Goal: Task Accomplishment & Management: Use online tool/utility

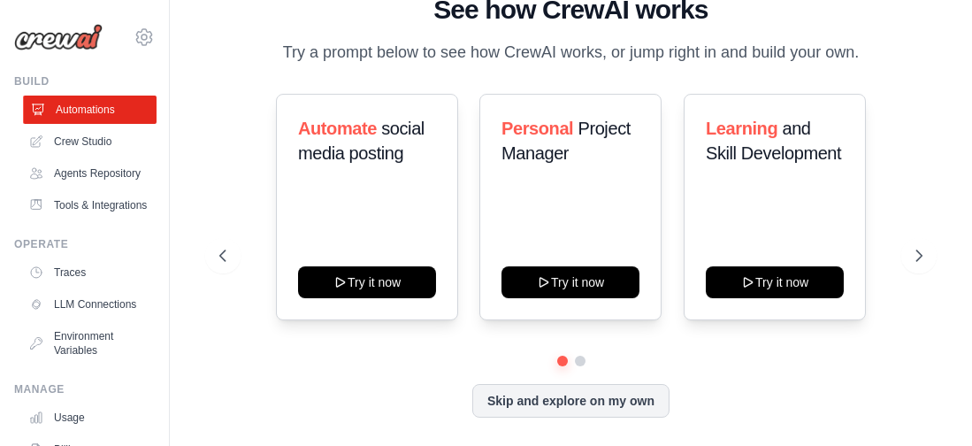
click at [118, 124] on link "Automations" at bounding box center [90, 110] width 134 height 28
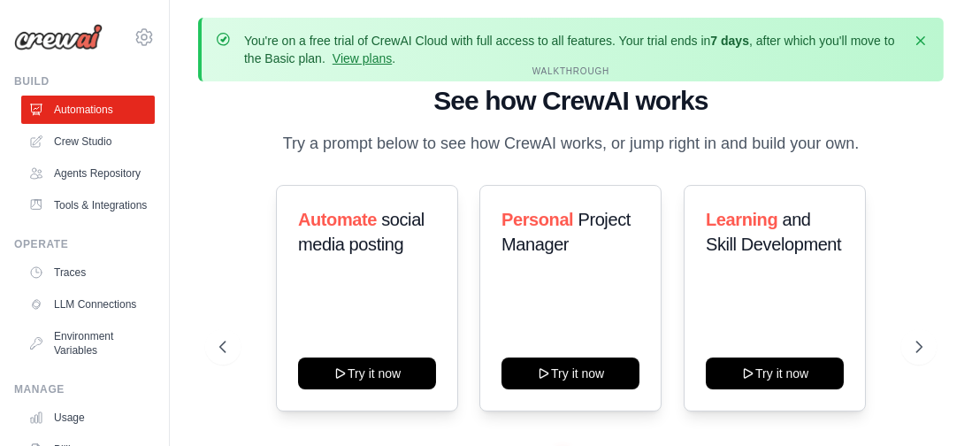
click at [433, 131] on p "Try a prompt below to see how CrewAI works, or jump right in and build your own." at bounding box center [571, 144] width 594 height 26
click at [433, 80] on div "WALKTHROUGH See how [PERSON_NAME] works Try a prompt below to see how [PERSON_N…" at bounding box center [570, 111] width 703 height 92
click at [433, 74] on div "WALKTHROUGH See how [PERSON_NAME] works Try a prompt below to see how [PERSON_N…" at bounding box center [570, 111] width 703 height 92
click at [433, 75] on div "WALKTHROUGH See how [PERSON_NAME] works Try a prompt below to see how [PERSON_N…" at bounding box center [570, 111] width 703 height 92
drag, startPoint x: 701, startPoint y: 75, endPoint x: 691, endPoint y: 80, distance: 11.5
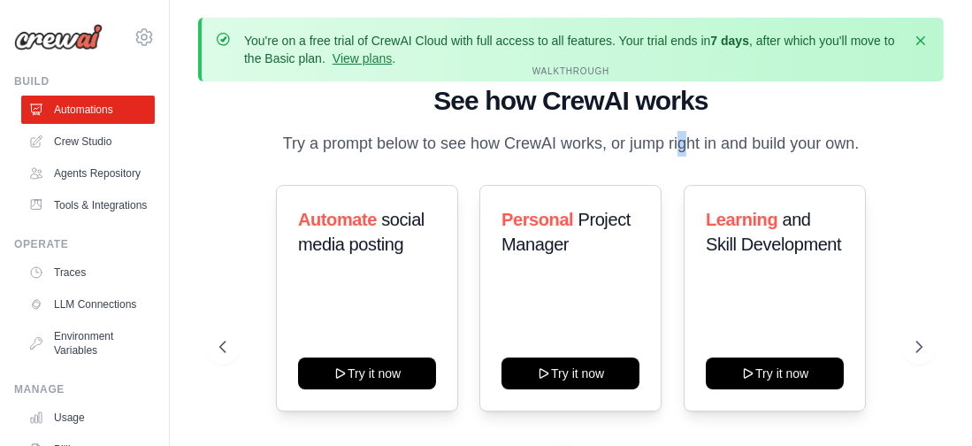
click at [433, 76] on div "WALKTHROUGH See how [PERSON_NAME] works Try a prompt below to see how [PERSON_N…" at bounding box center [570, 111] width 703 height 92
click at [433, 80] on div "WALKTHROUGH See how [PERSON_NAME] works Try a prompt below to see how [PERSON_N…" at bounding box center [570, 111] width 703 height 92
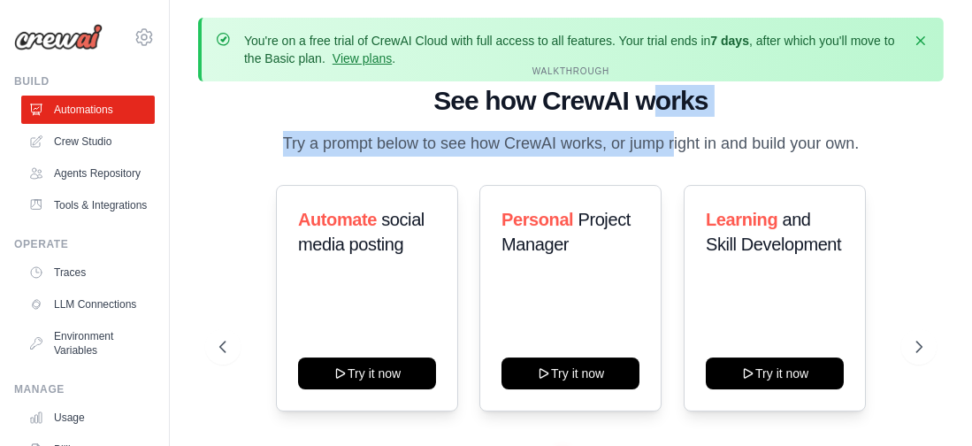
click at [433, 74] on div "WALKTHROUGH See how [PERSON_NAME] works Try a prompt below to see how [PERSON_N…" at bounding box center [570, 111] width 703 height 92
click at [433, 85] on h1 "See how CrewAI works" at bounding box center [570, 101] width 703 height 32
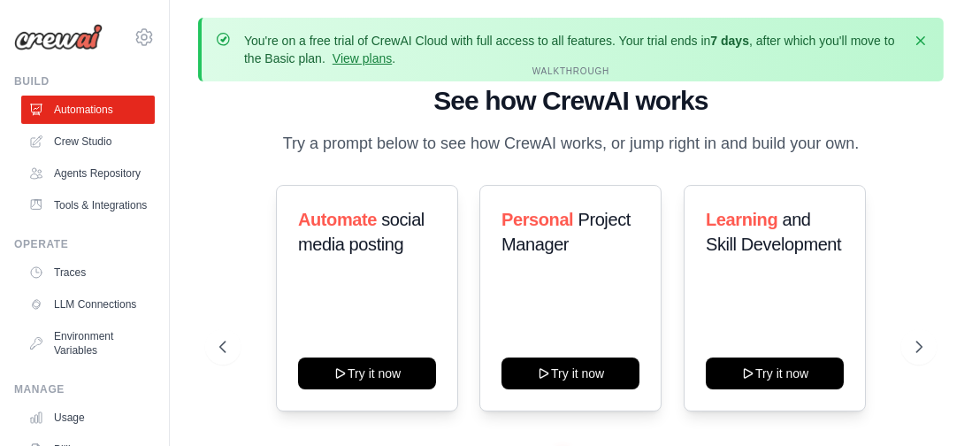
click at [433, 131] on p "Try a prompt below to see how CrewAI works, or jump right in and build your own." at bounding box center [571, 144] width 594 height 26
click at [433, 85] on h1 "See how CrewAI works" at bounding box center [570, 101] width 703 height 32
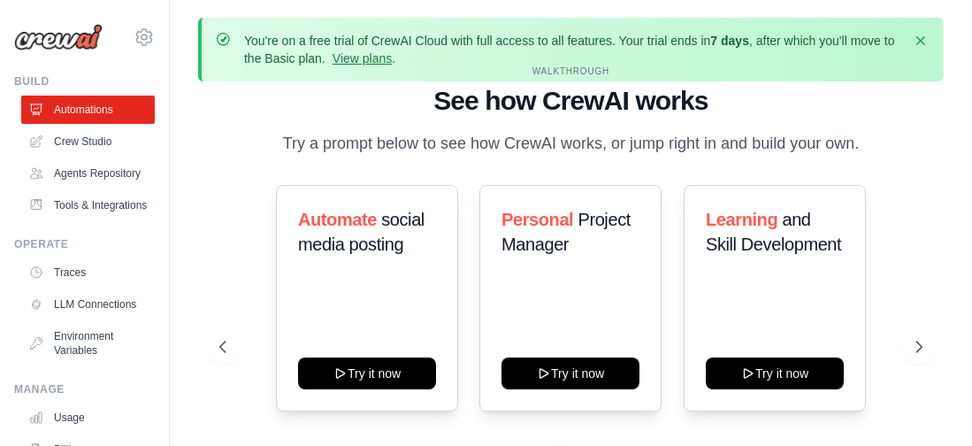
click at [433, 85] on h1 "See how CrewAI works" at bounding box center [570, 101] width 703 height 32
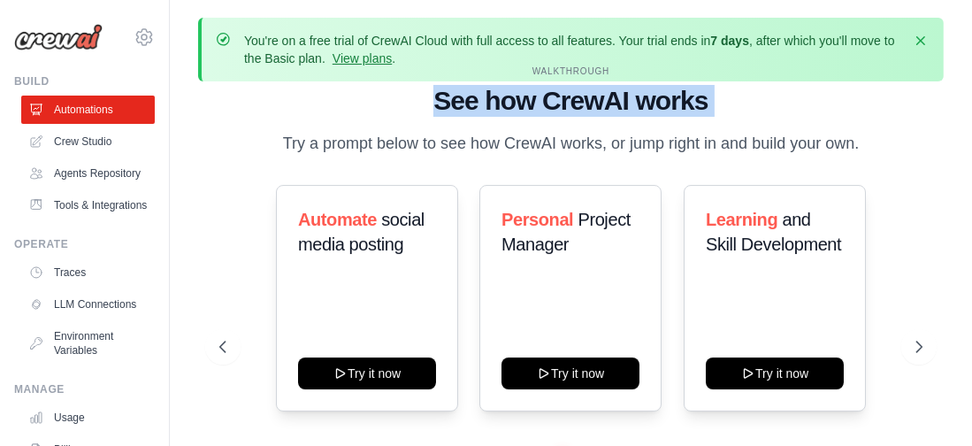
drag, startPoint x: 908, startPoint y: 50, endPoint x: 713, endPoint y: 128, distance: 210.7
click at [433, 85] on h1 "See how CrewAI works" at bounding box center [570, 101] width 703 height 32
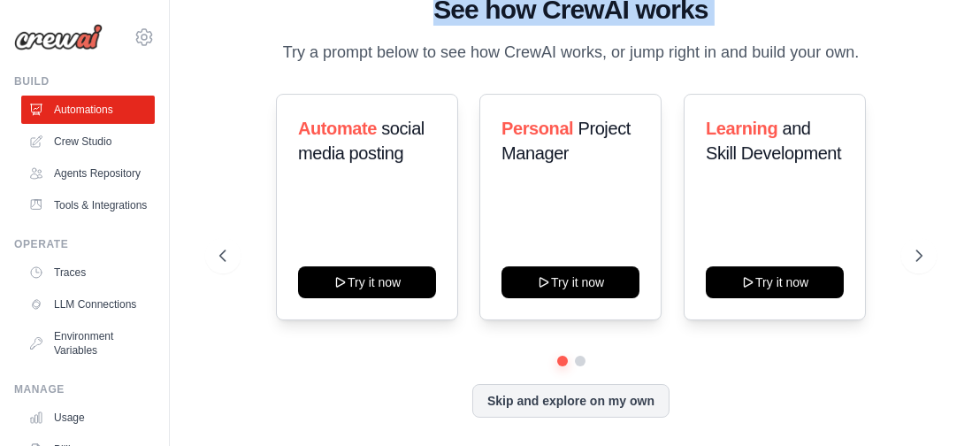
scroll to position [185, 0]
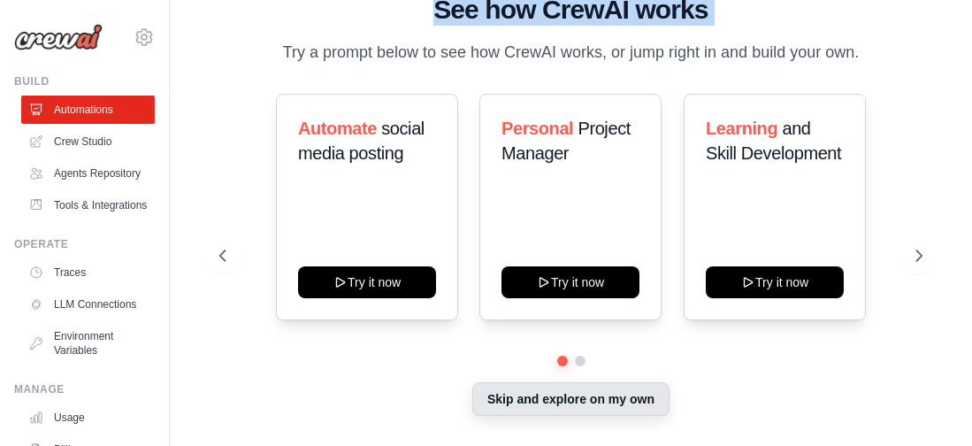
click at [433, 351] on button "Skip and explore on my own" at bounding box center [570, 399] width 197 height 34
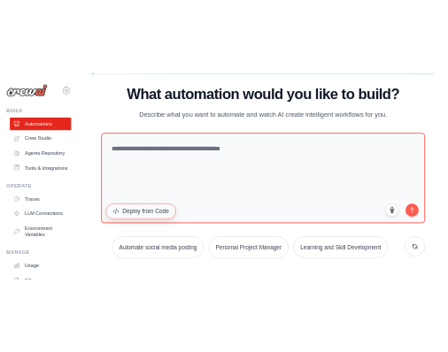
scroll to position [118, 0]
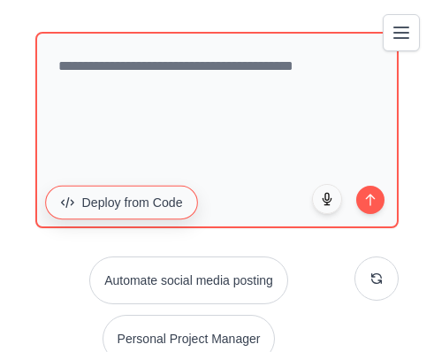
click at [130, 219] on button "Deploy from Code" at bounding box center [121, 203] width 153 height 34
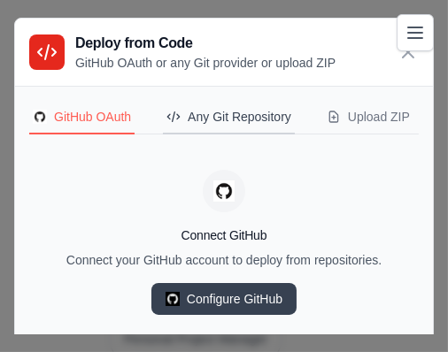
click at [289, 134] on button "Any Git Repository" at bounding box center [229, 118] width 132 height 34
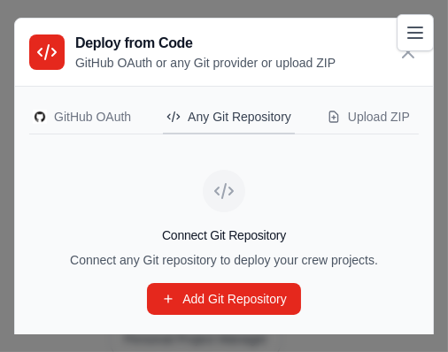
click at [287, 126] on div "Any Git Repository" at bounding box center [228, 117] width 125 height 18
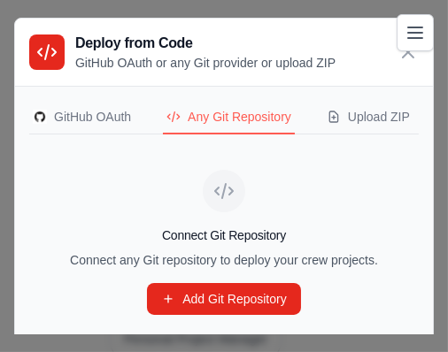
click at [253, 321] on div "Connect Git Repository Connect any Git repository to deploy your crew projects.…" at bounding box center [223, 242] width 389 height 187
click at [253, 244] on h4 "Connect Git Repository" at bounding box center [223, 235] width 389 height 18
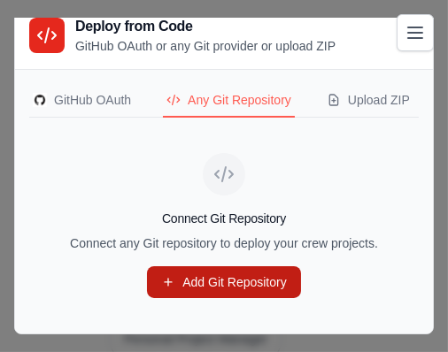
scroll to position [141, 0]
click at [220, 266] on link "Add Git Repository" at bounding box center [224, 282] width 154 height 32
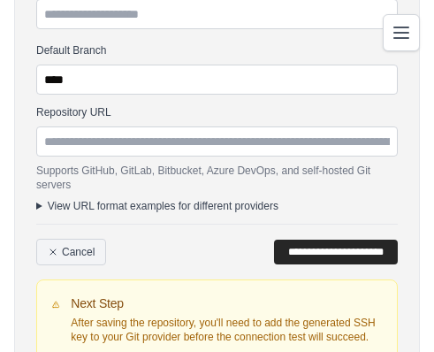
scroll to position [235, 0]
